Goal: Find specific page/section: Find specific page/section

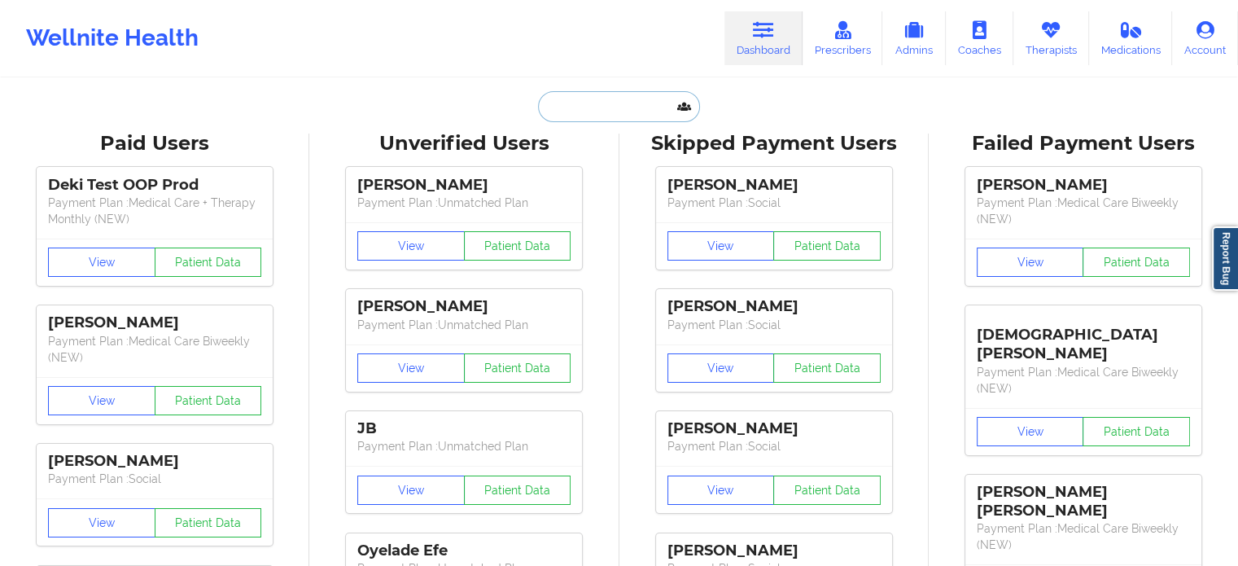
click at [592, 101] on input "text" at bounding box center [618, 106] width 161 height 31
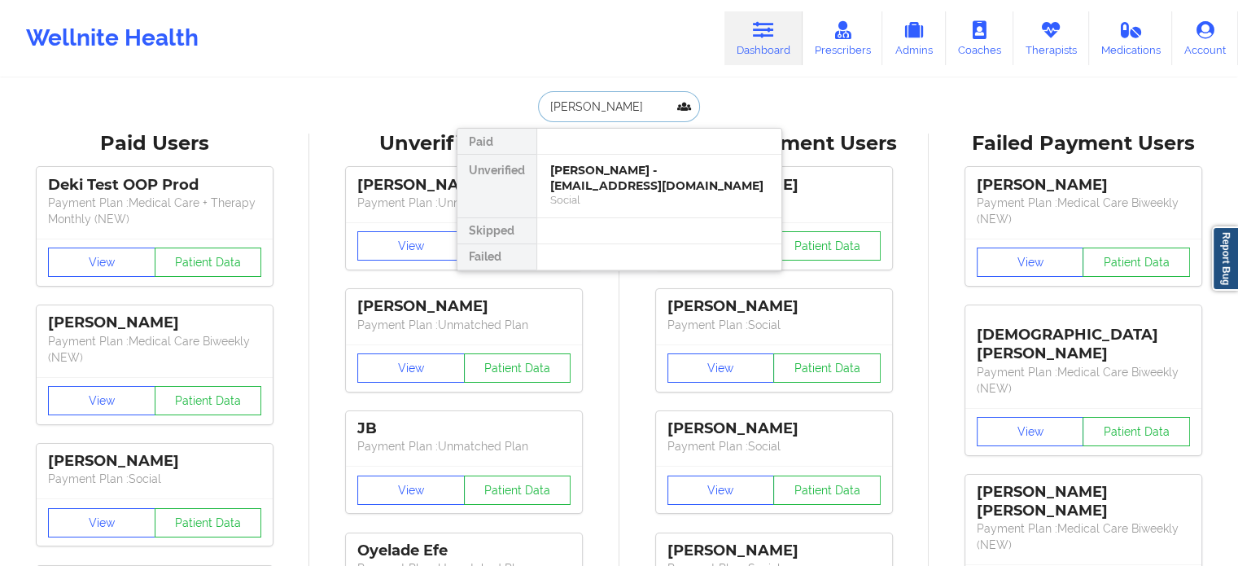
type input "[PERSON_NAME]"
click at [649, 172] on div "[PERSON_NAME] - [PERSON_NAME][EMAIL_ADDRESS][DOMAIN_NAME]" at bounding box center [659, 178] width 218 height 30
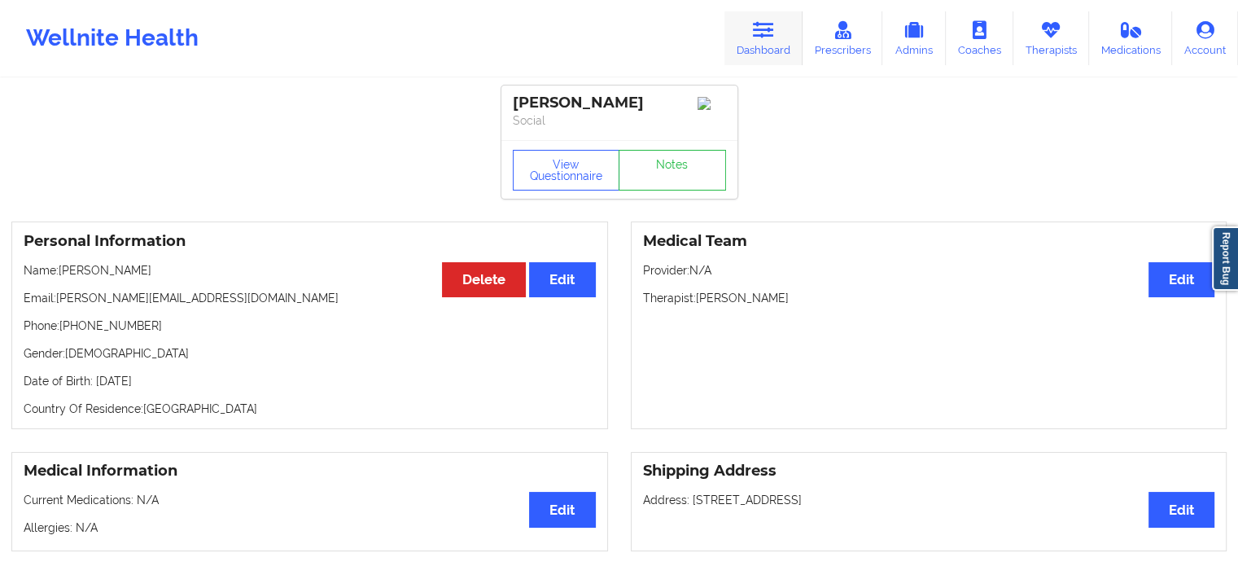
click at [761, 31] on icon at bounding box center [763, 30] width 21 height 18
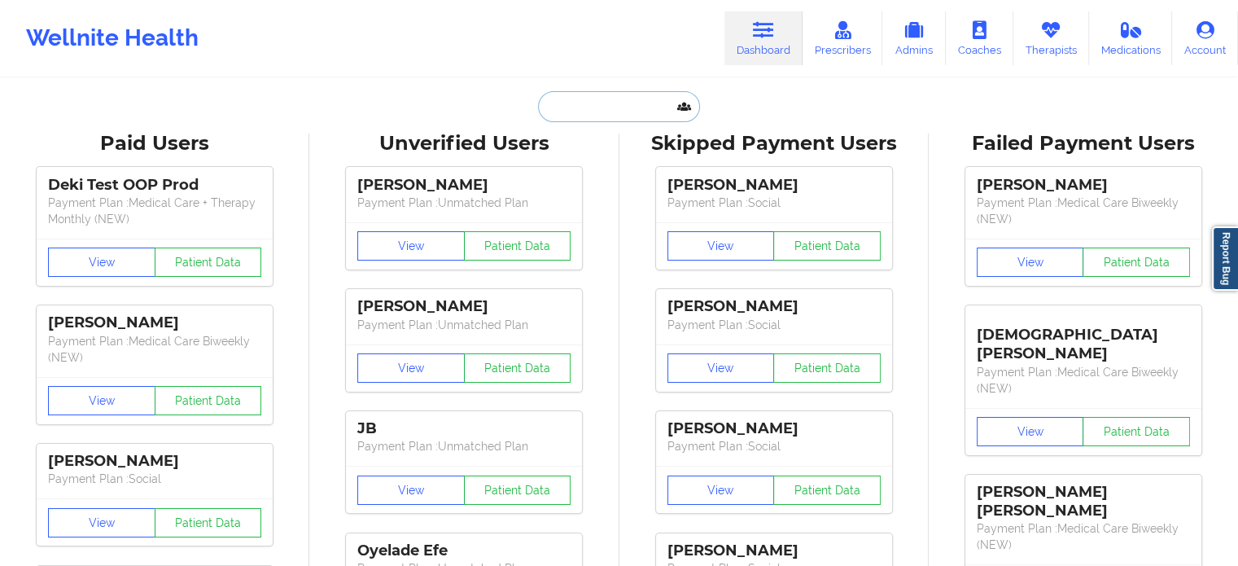
click at [648, 103] on input "text" at bounding box center [618, 106] width 161 height 31
paste input "[PERSON_NAME]"
type input "[PERSON_NAME]"
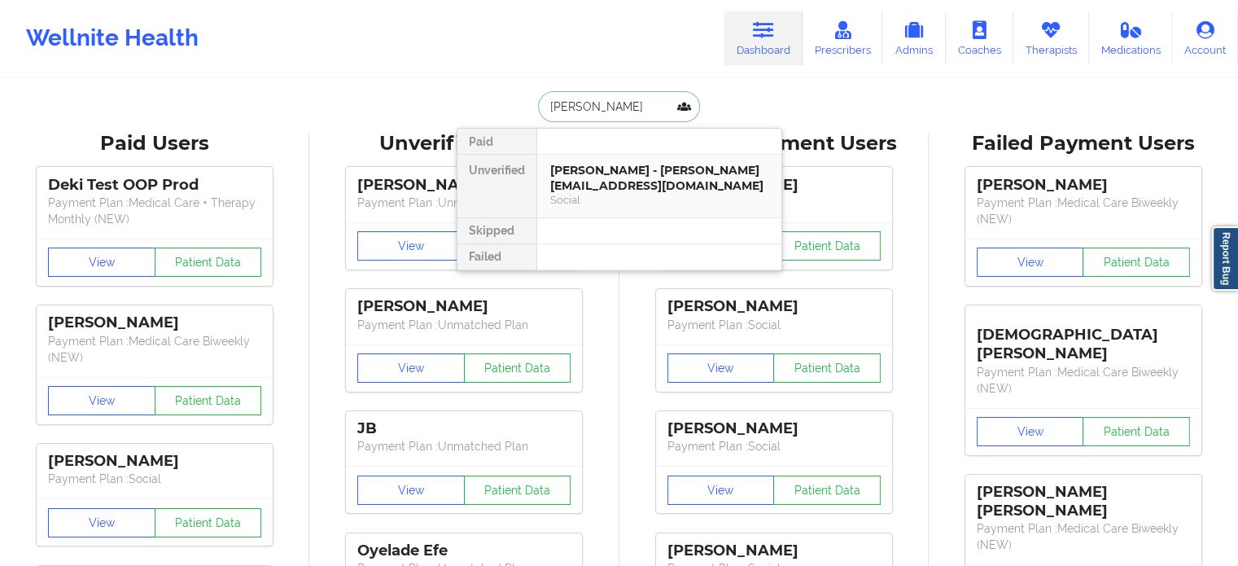
click at [639, 174] on div "[PERSON_NAME] - [PERSON_NAME][EMAIL_ADDRESS][DOMAIN_NAME]" at bounding box center [659, 178] width 218 height 30
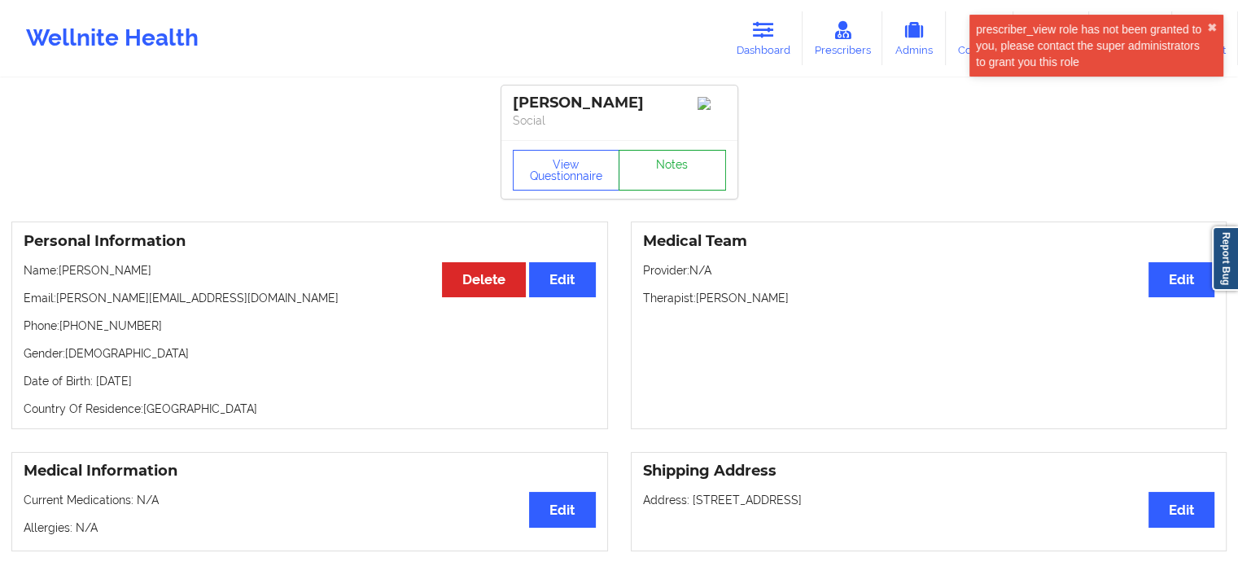
click at [639, 174] on link "Notes" at bounding box center [671, 170] width 107 height 41
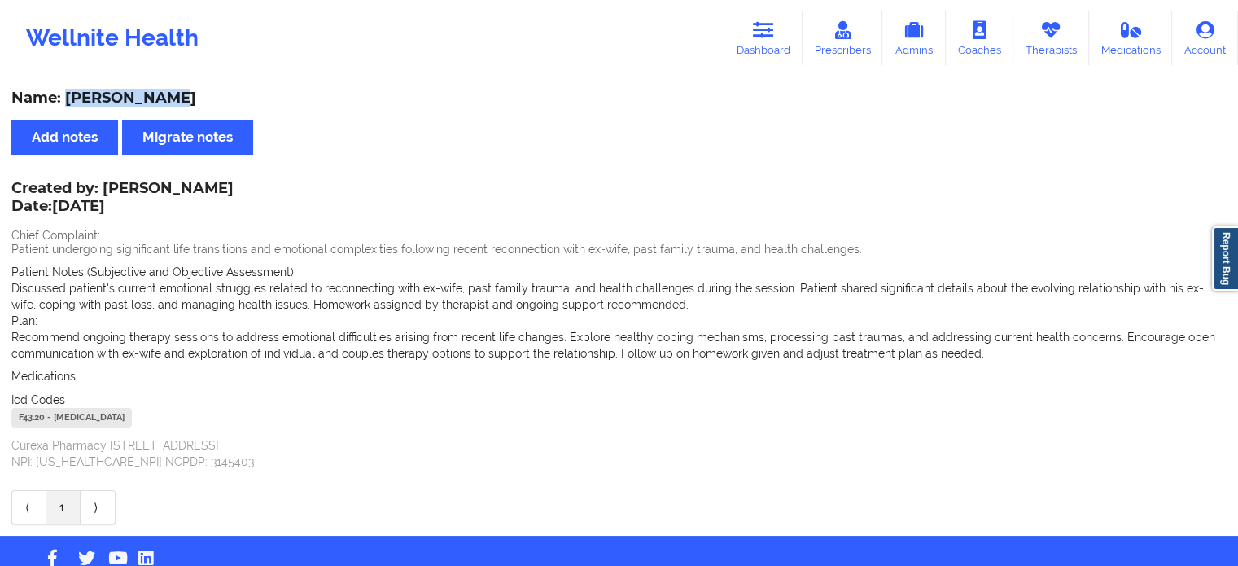
drag, startPoint x: 172, startPoint y: 98, endPoint x: 64, endPoint y: 103, distance: 107.6
click at [64, 103] on div "Name: [PERSON_NAME]" at bounding box center [618, 98] width 1215 height 19
copy div "[PERSON_NAME]"
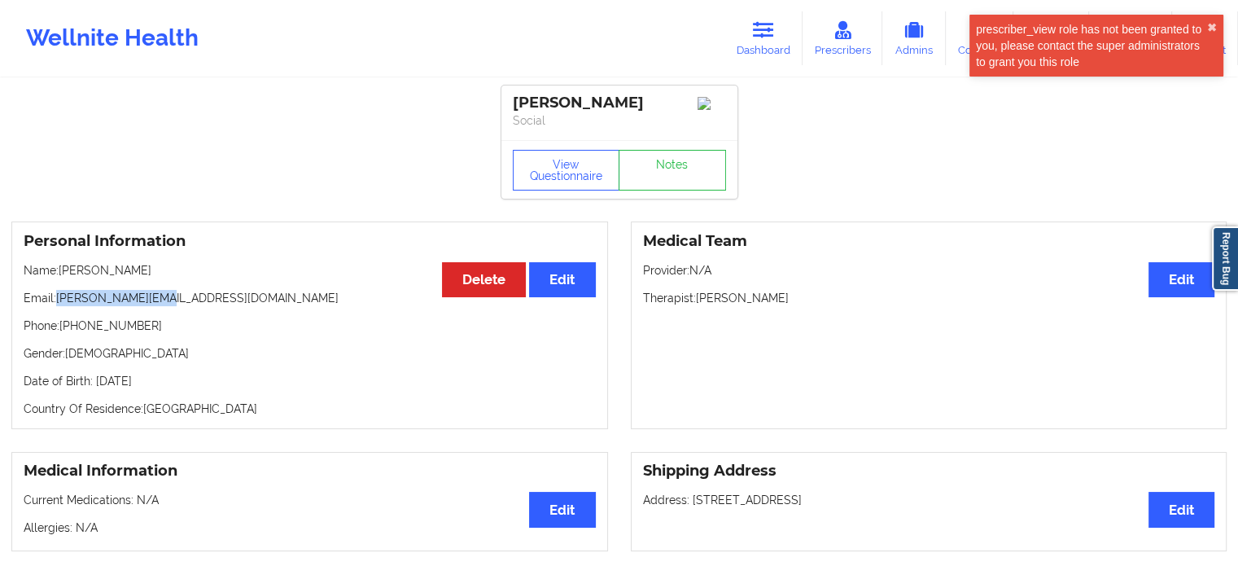
drag, startPoint x: 166, startPoint y: 302, endPoint x: 59, endPoint y: 305, distance: 107.5
click at [59, 305] on p "Email: [PERSON_NAME][EMAIL_ADDRESS][DOMAIN_NAME]" at bounding box center [310, 298] width 572 height 16
copy p "[PERSON_NAME][EMAIL_ADDRESS][DOMAIN_NAME]"
click at [763, 28] on icon at bounding box center [763, 30] width 21 height 18
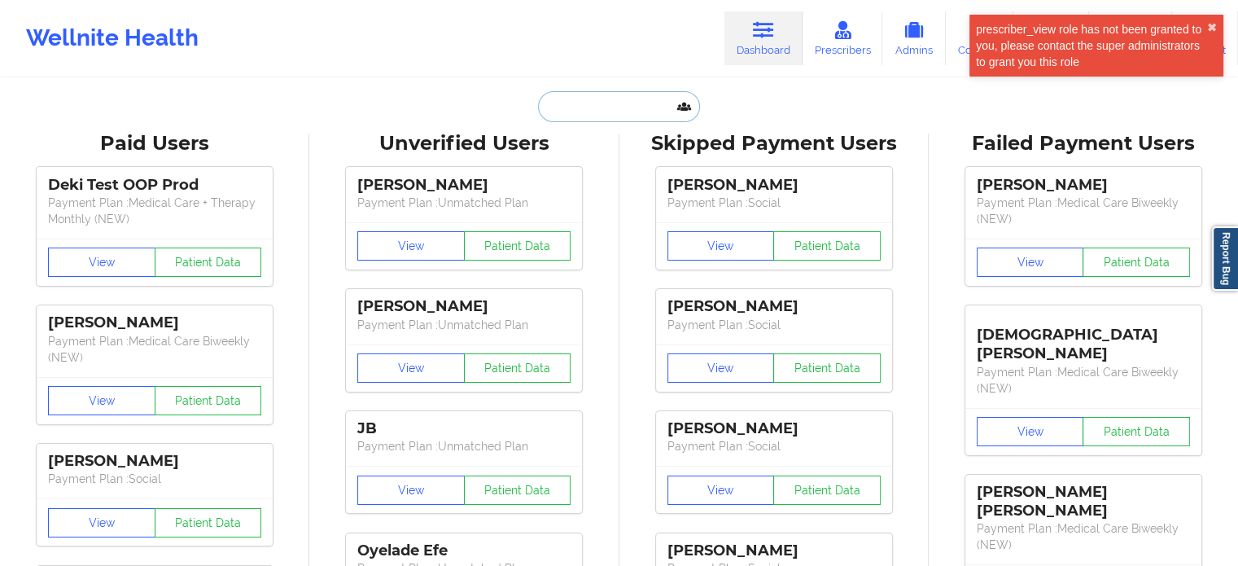
click at [570, 99] on input "text" at bounding box center [618, 106] width 161 height 31
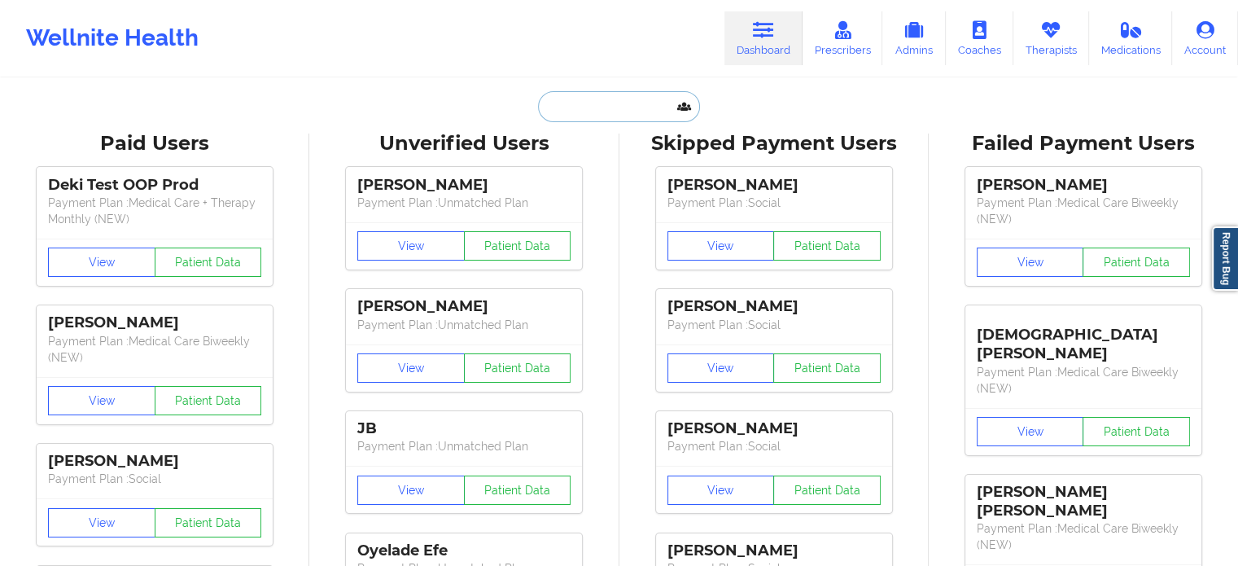
paste input "[PERSON_NAME]"
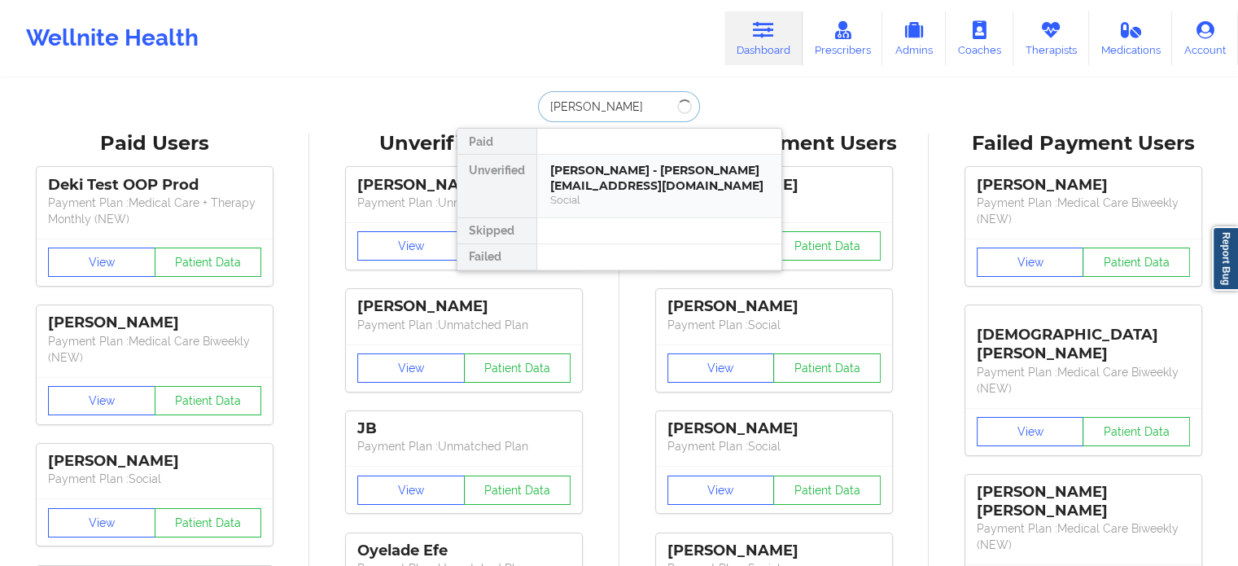
type input "[PERSON_NAME]"
click at [636, 170] on div "[PERSON_NAME] - [EMAIL_ADDRESS][DOMAIN_NAME]" at bounding box center [659, 178] width 218 height 30
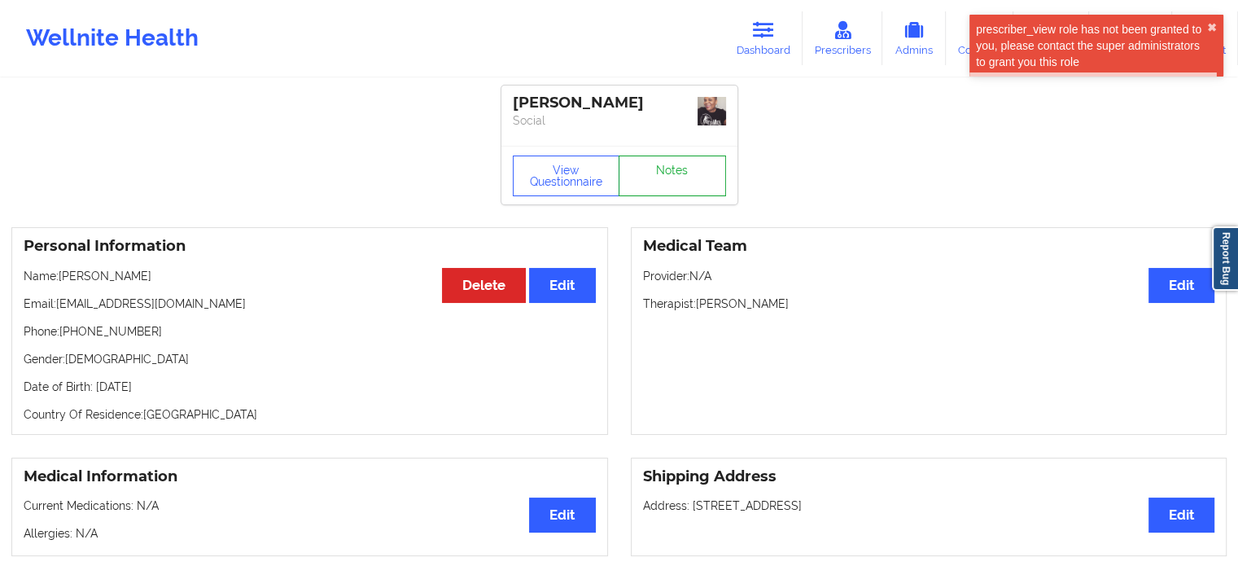
click at [689, 165] on link "Notes" at bounding box center [671, 175] width 107 height 41
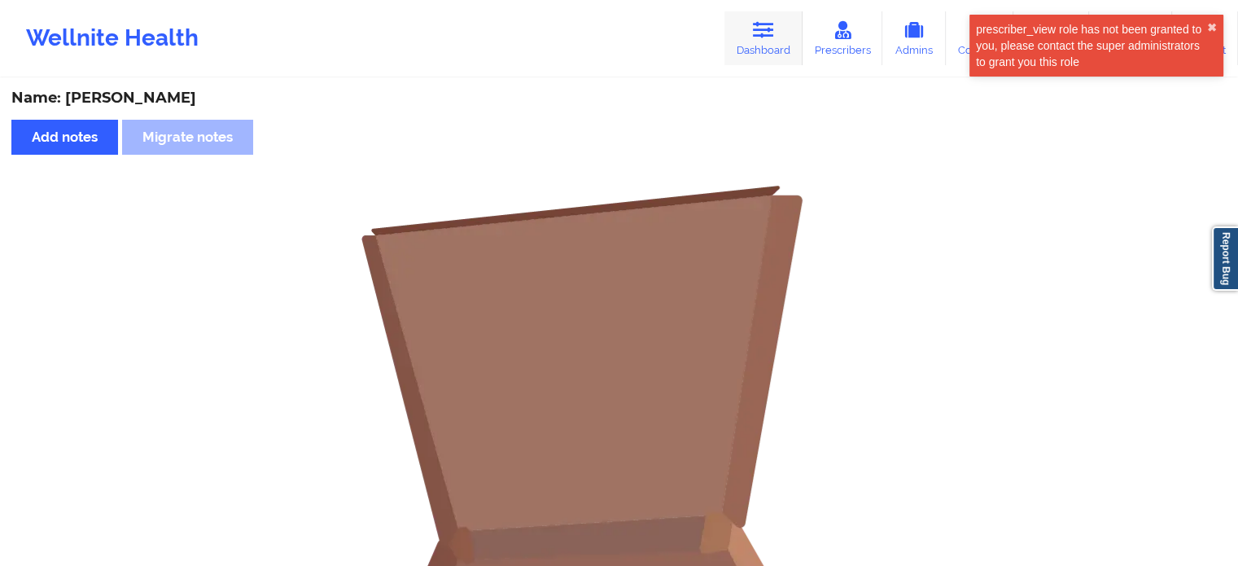
click at [785, 13] on link "Dashboard" at bounding box center [763, 38] width 78 height 54
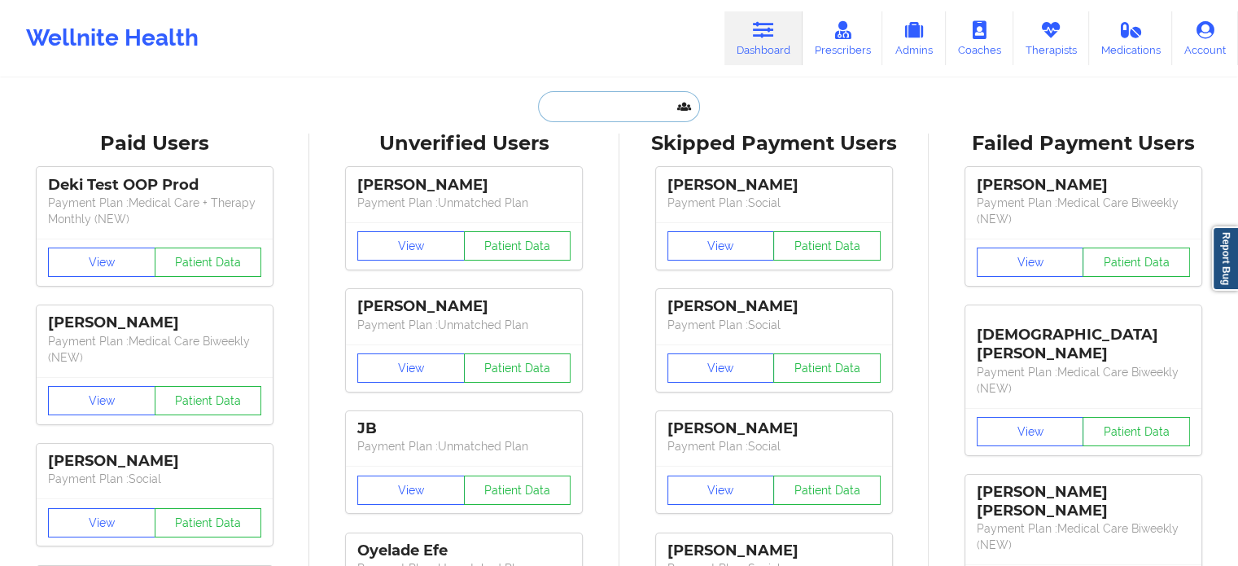
click at [595, 106] on input "text" at bounding box center [618, 106] width 161 height 31
paste input "[PERSON_NAME]"
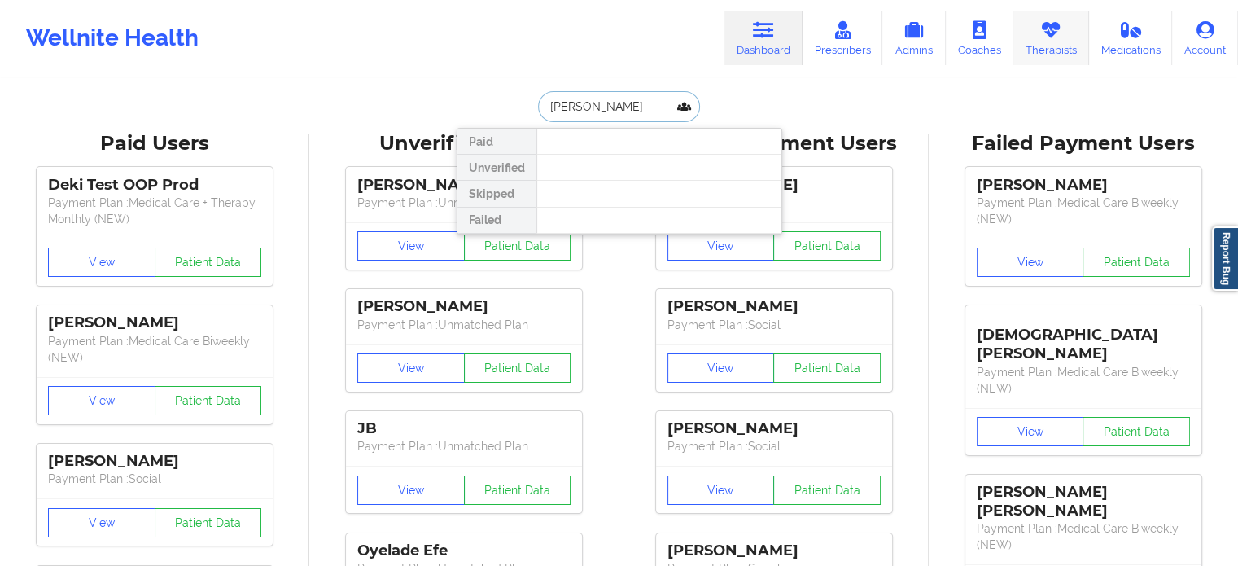
type input "[PERSON_NAME]"
click at [1049, 39] on link "Therapists" at bounding box center [1051, 38] width 76 height 54
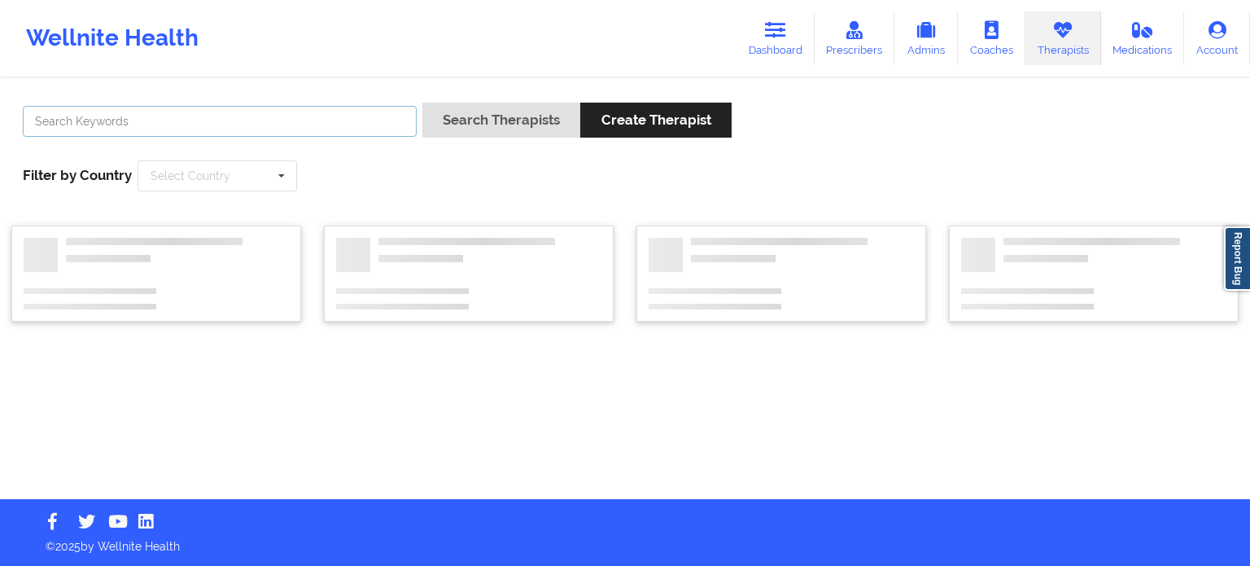
drag, startPoint x: 289, startPoint y: 122, endPoint x: 286, endPoint y: 136, distance: 14.0
click at [288, 121] on input "text" at bounding box center [220, 121] width 394 height 31
paste input "[PERSON_NAME]"
type input "[PERSON_NAME]"
click at [422, 103] on button "Search Therapists" at bounding box center [501, 120] width 158 height 35
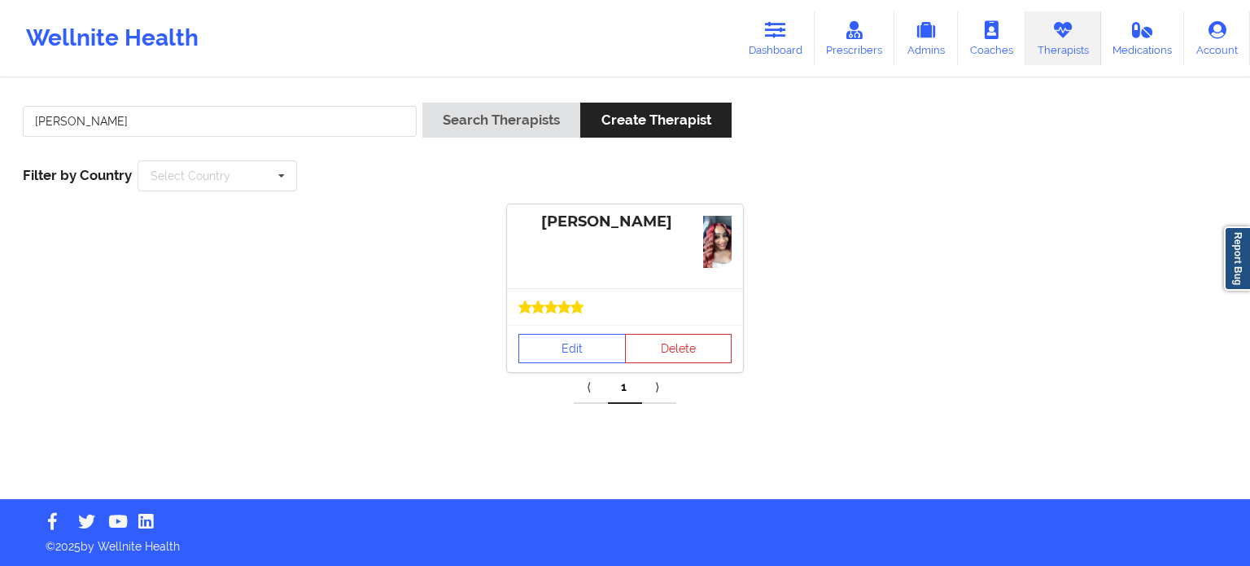
click at [576, 303] on icon at bounding box center [577, 306] width 12 height 12
click at [568, 338] on link "Edit" at bounding box center [571, 348] width 107 height 29
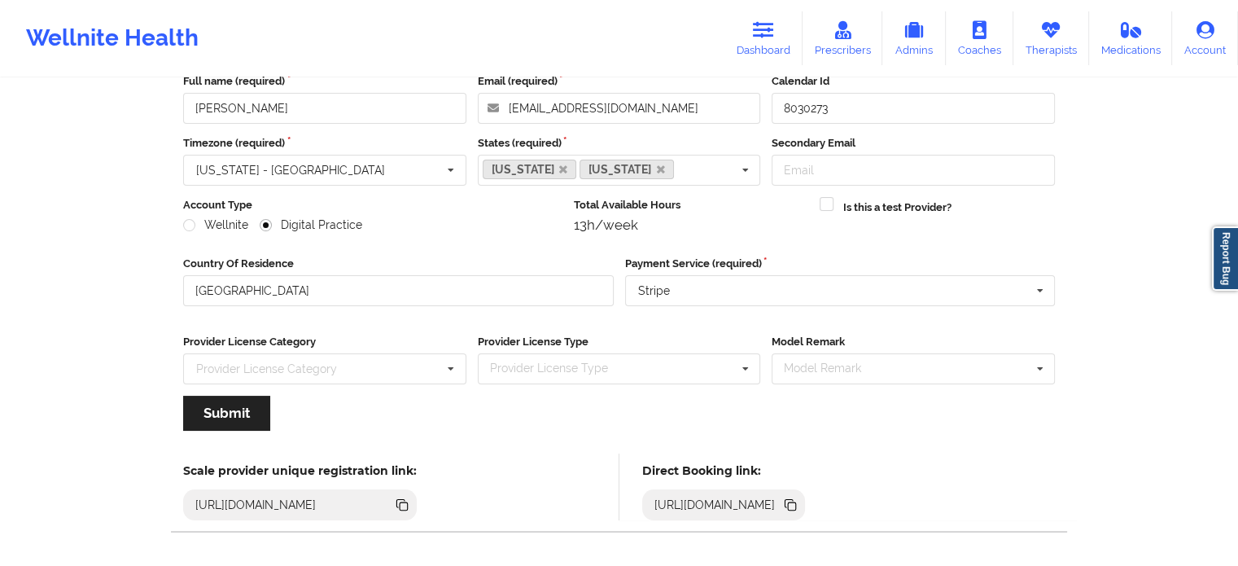
scroll to position [163, 0]
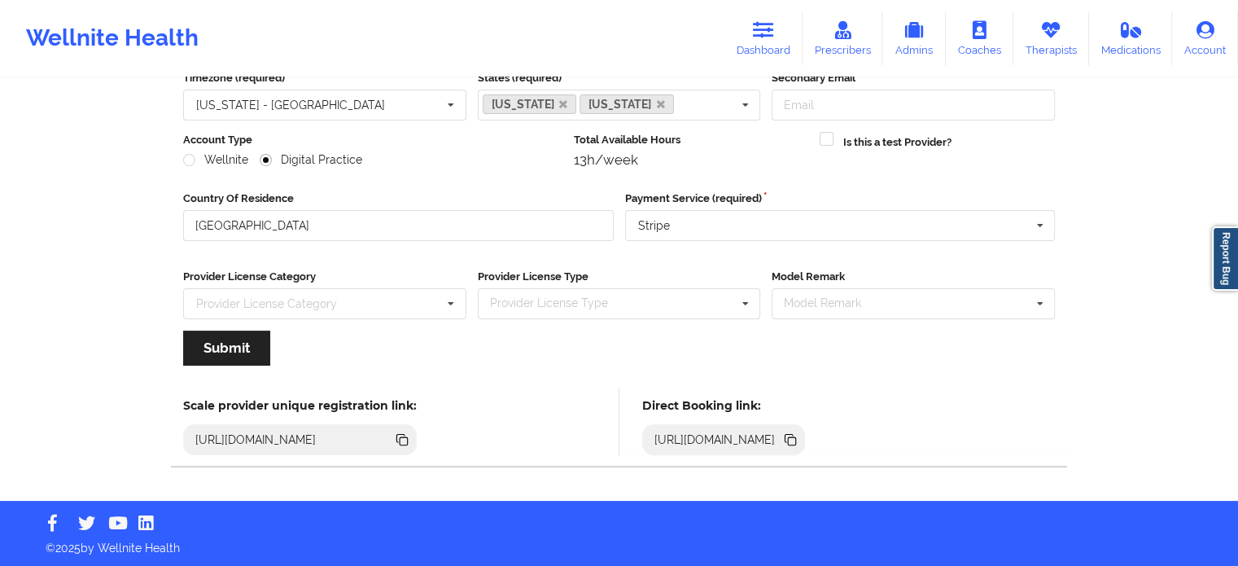
click at [796, 437] on icon at bounding box center [792, 441] width 8 height 8
click at [771, 33] on icon at bounding box center [763, 30] width 21 height 18
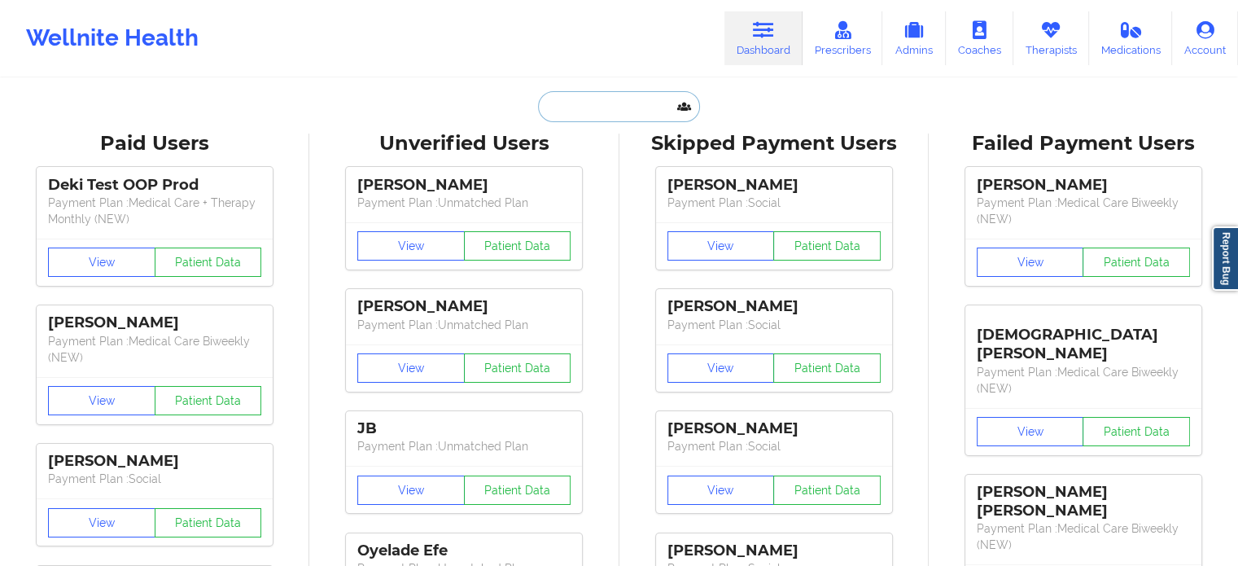
click at [618, 100] on input "text" at bounding box center [618, 106] width 161 height 31
paste input "[DOMAIN_NAME][EMAIL_ADDRESS][DOMAIN_NAME]"
type input "[DOMAIN_NAME][EMAIL_ADDRESS][DOMAIN_NAME]"
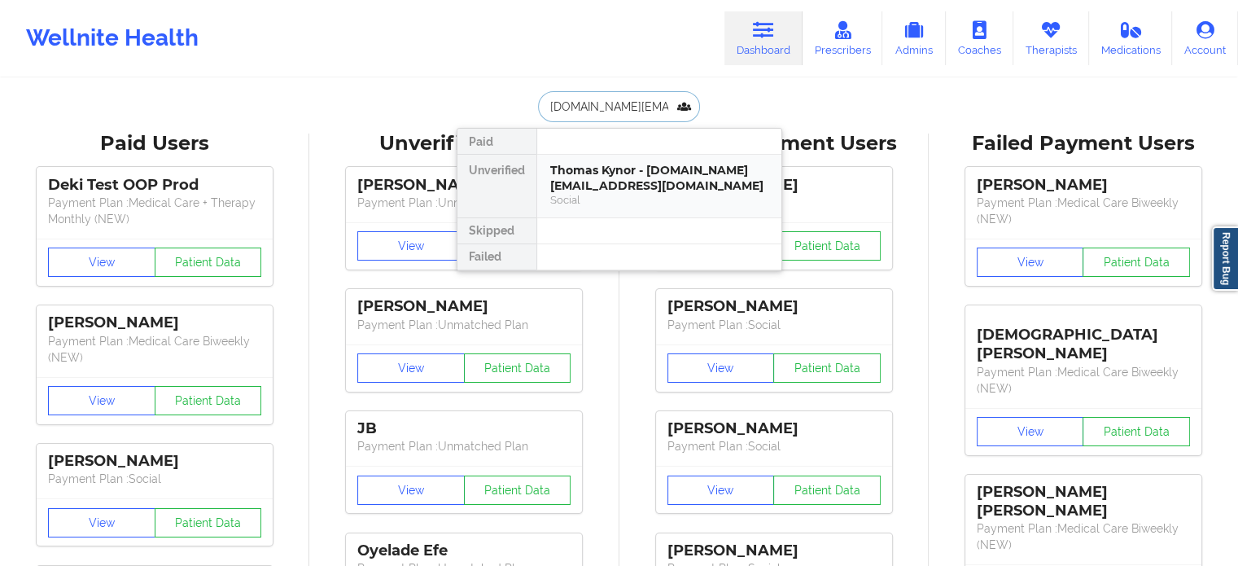
click at [625, 172] on div "Thomas Kynor - [DOMAIN_NAME][EMAIL_ADDRESS][DOMAIN_NAME]" at bounding box center [659, 178] width 218 height 30
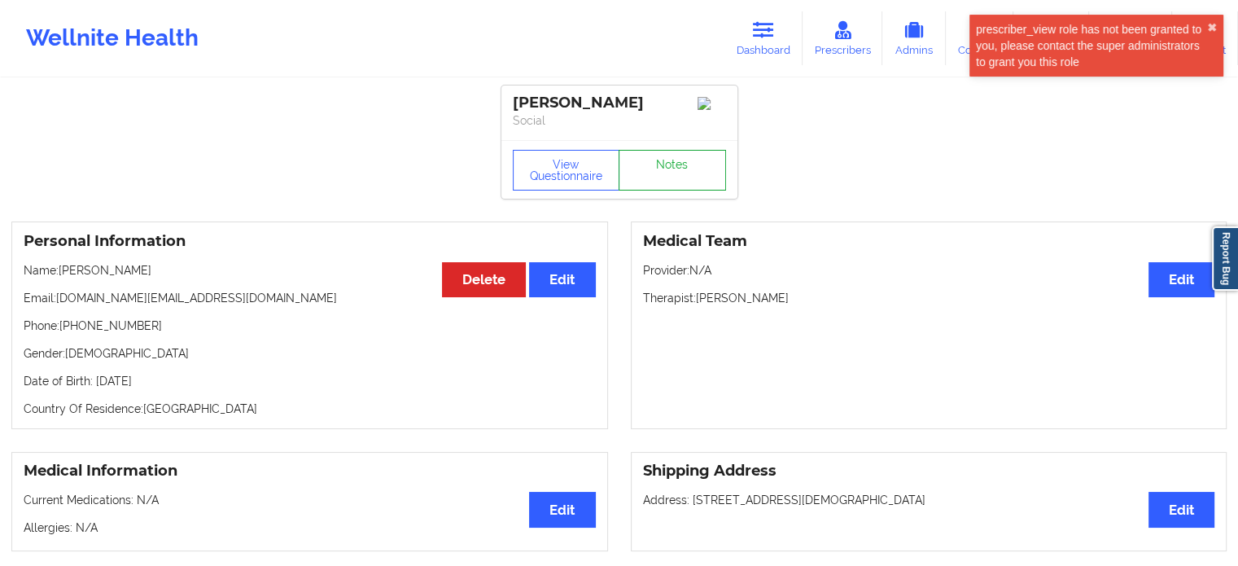
click at [692, 155] on link "Notes" at bounding box center [671, 170] width 107 height 41
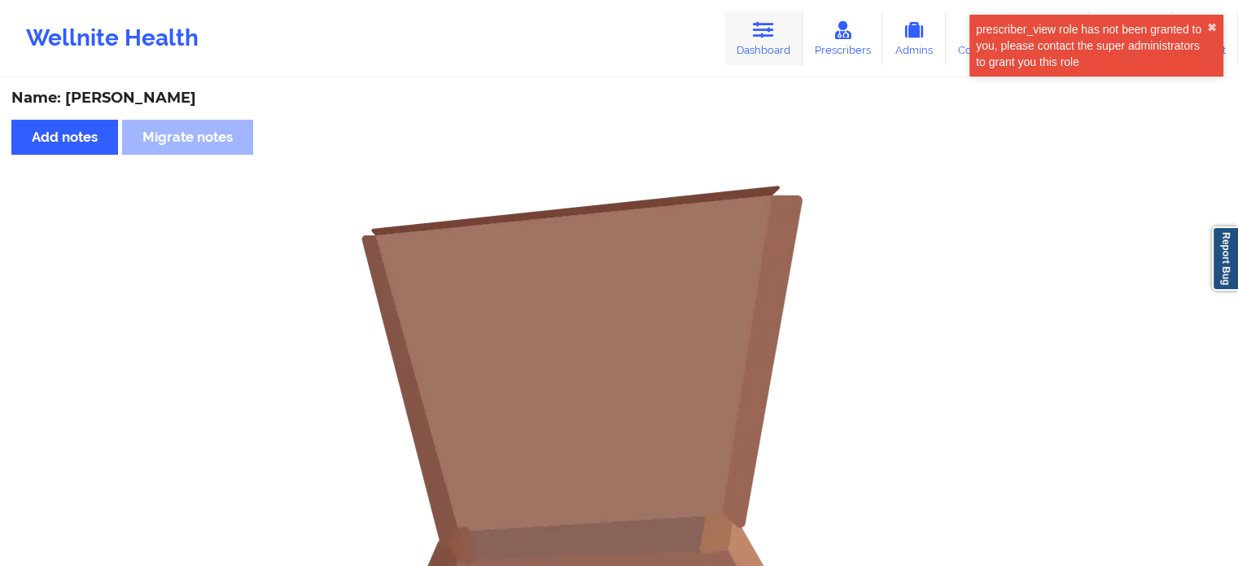
click at [745, 29] on link "Dashboard" at bounding box center [763, 38] width 78 height 54
